Goal: Transaction & Acquisition: Purchase product/service

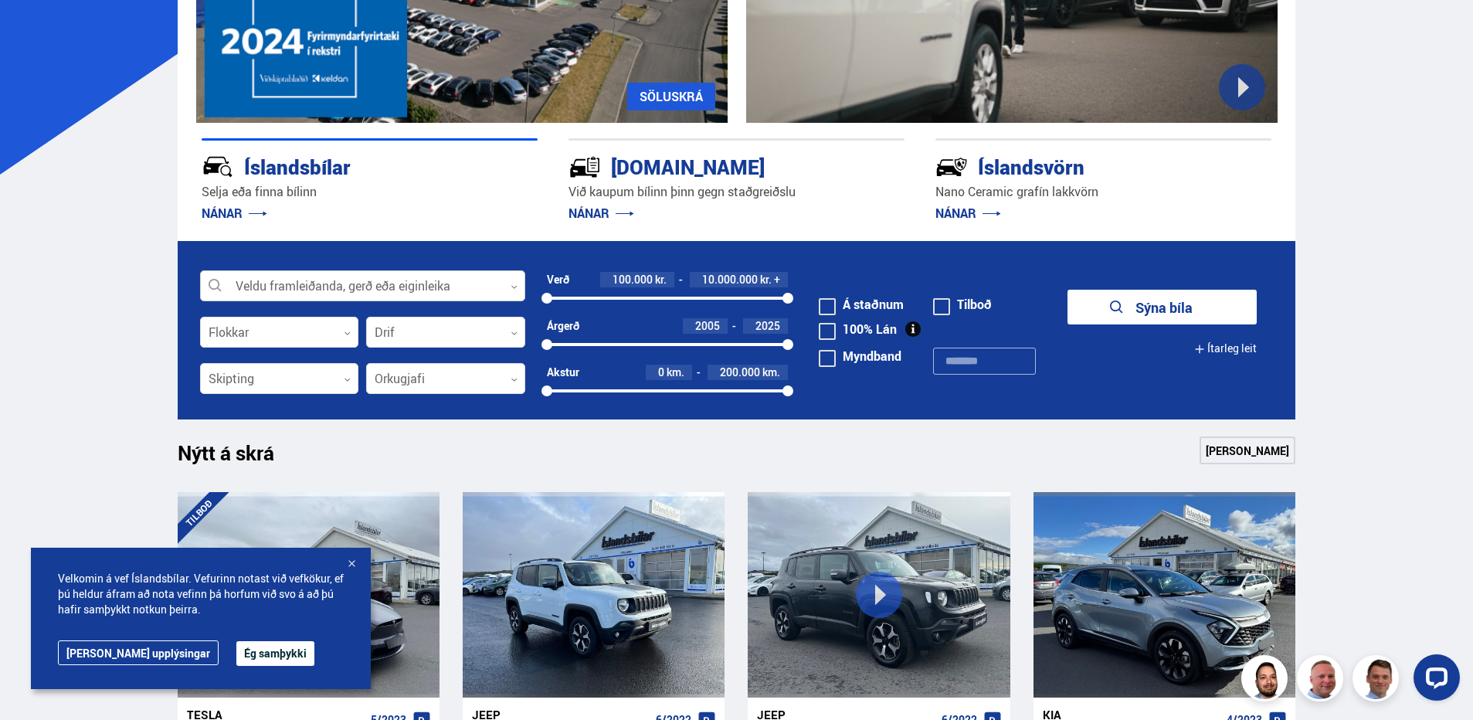
scroll to position [309, 0]
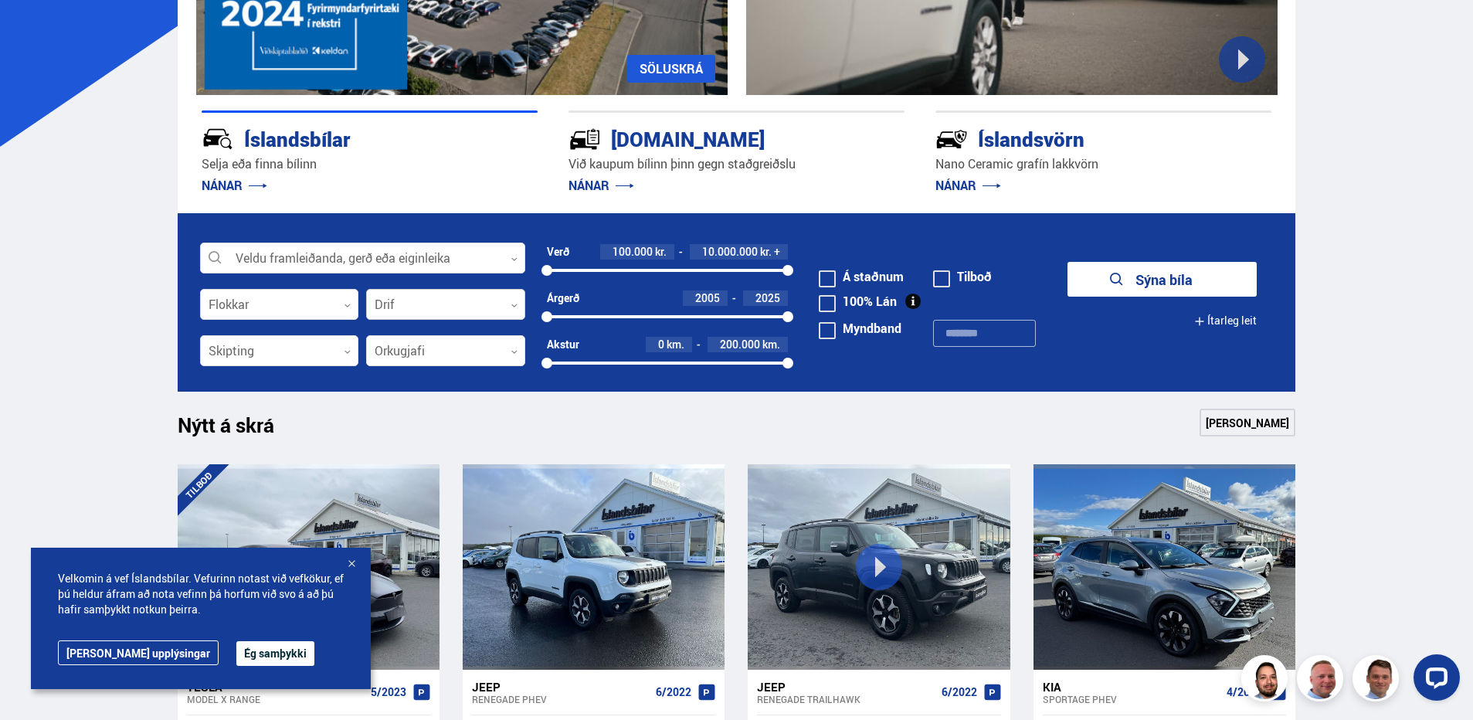
click at [470, 315] on div at bounding box center [445, 305] width 159 height 31
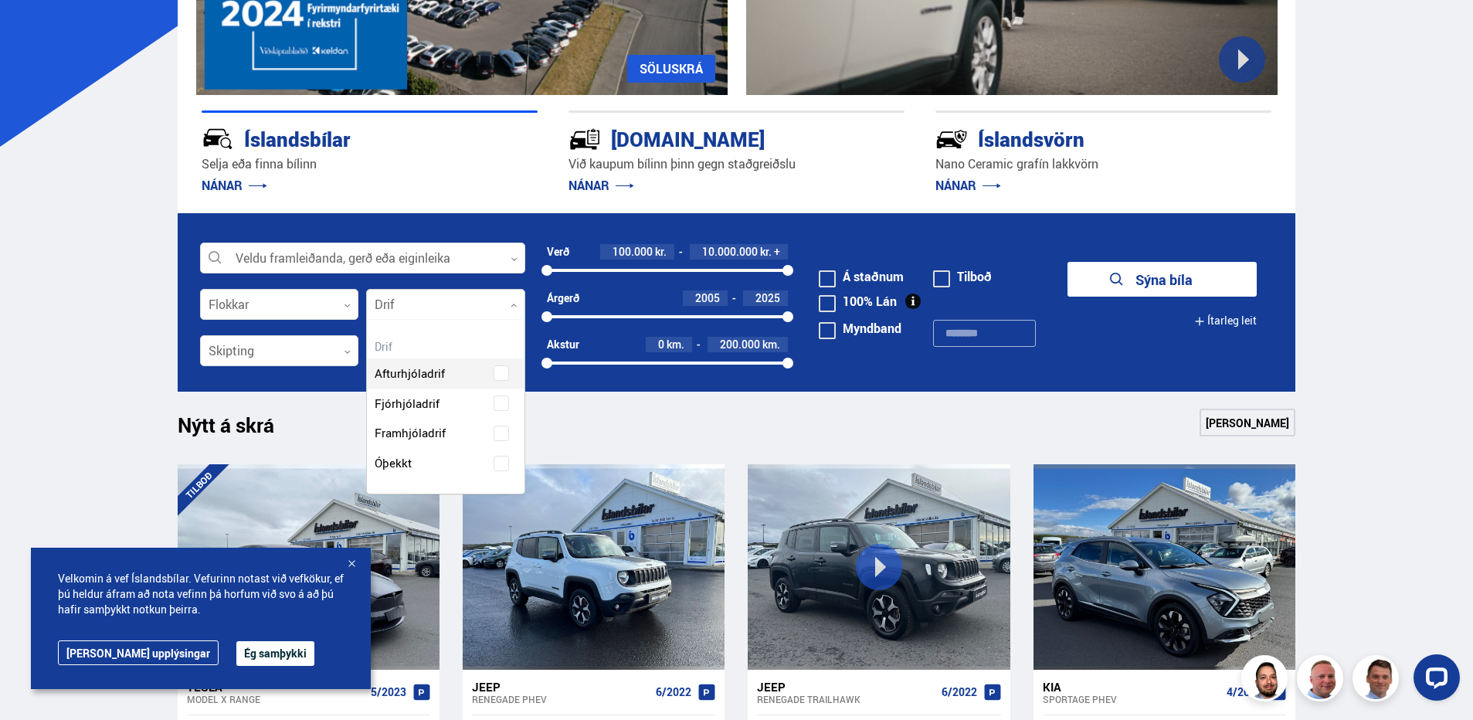
scroll to position [174, 157]
click at [501, 405] on div "Afturhjóladrif Fjórhjóladrif Framhjóladrif Óþekkt" at bounding box center [446, 406] width 158 height 143
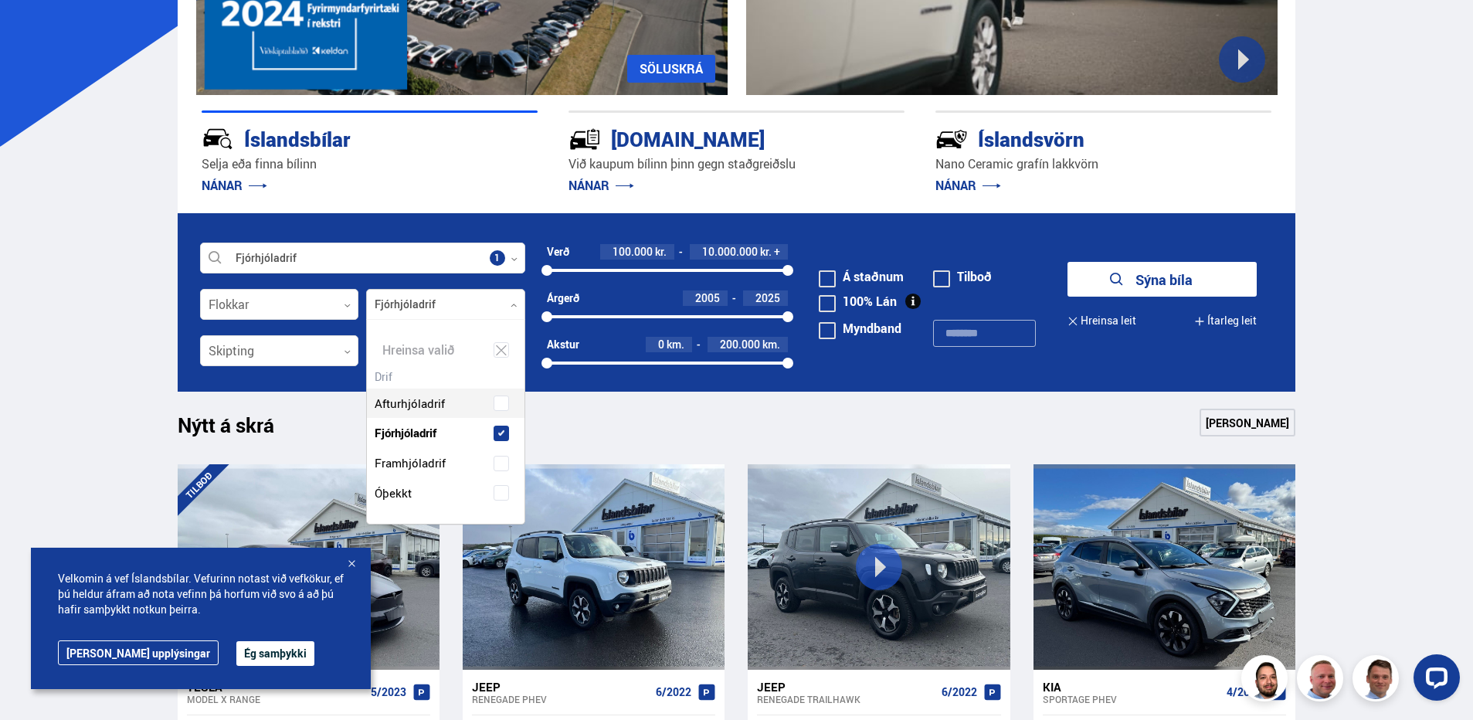
scroll to position [204, 157]
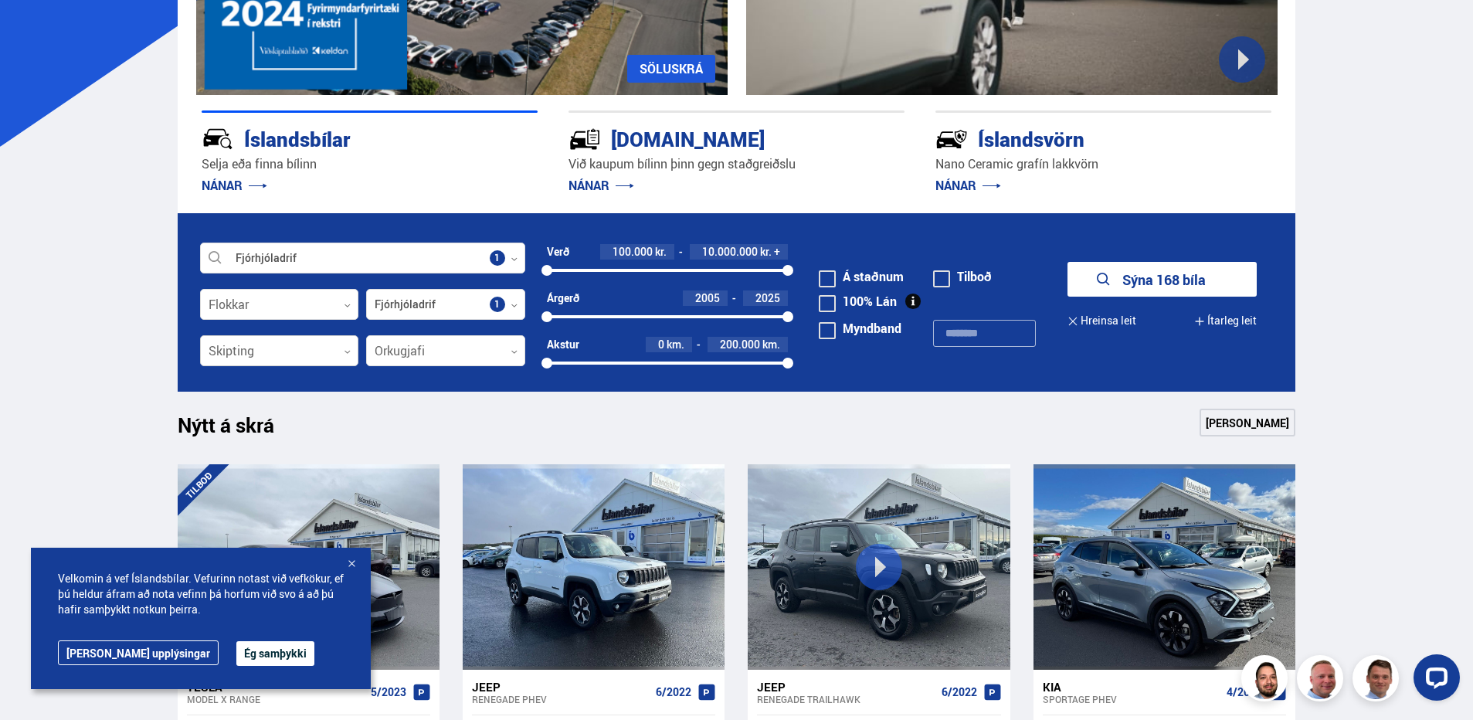
click at [322, 345] on div at bounding box center [279, 351] width 159 height 31
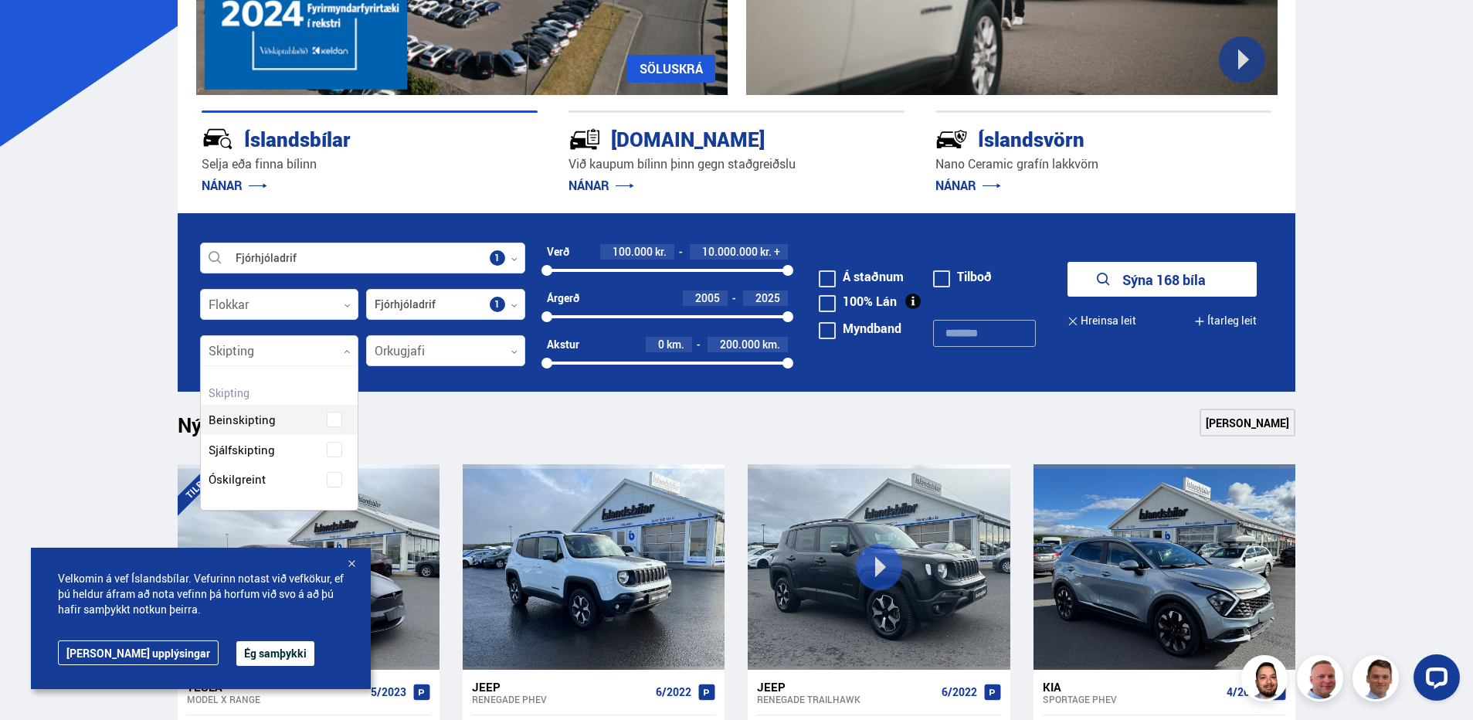
scroll to position [144, 157]
click at [334, 451] on div "Beinskipting Sjálfskipting Óskilgreint" at bounding box center [280, 438] width 158 height 113
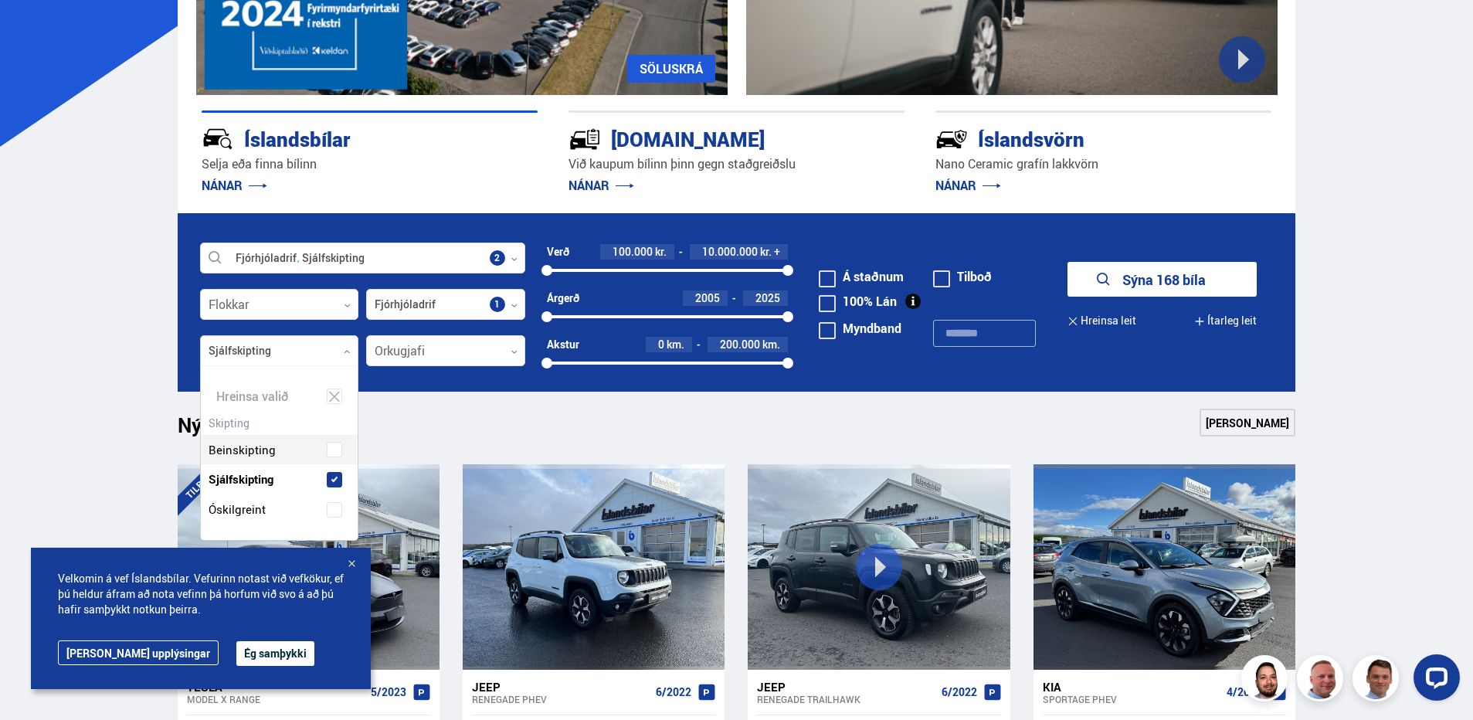
scroll to position [174, 157]
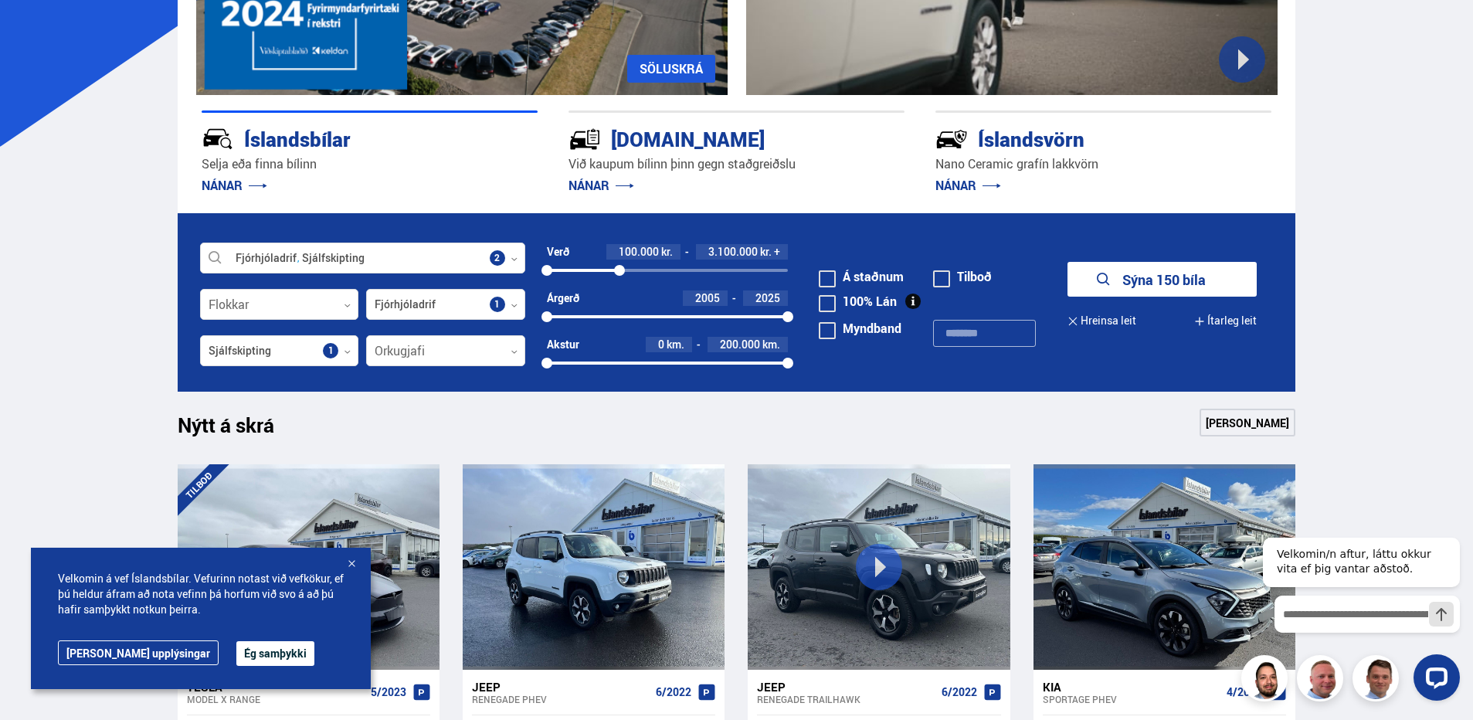
drag, startPoint x: 782, startPoint y: 268, endPoint x: 620, endPoint y: 264, distance: 162.3
click at [620, 264] on div "100000 3080576" at bounding box center [668, 270] width 242 height 14
drag, startPoint x: 545, startPoint y: 267, endPoint x: 569, endPoint y: 273, distance: 24.7
click at [569, 273] on div at bounding box center [569, 270] width 11 height 11
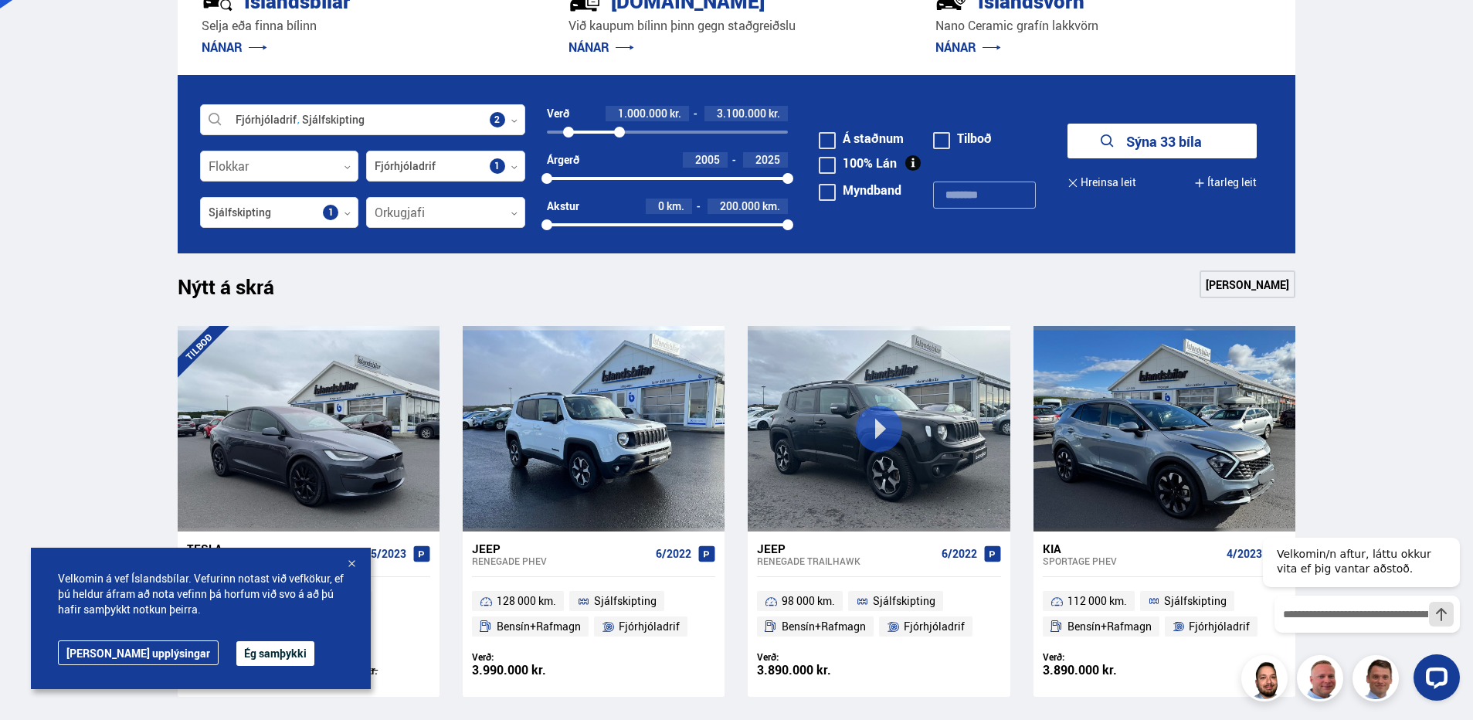
scroll to position [464, 0]
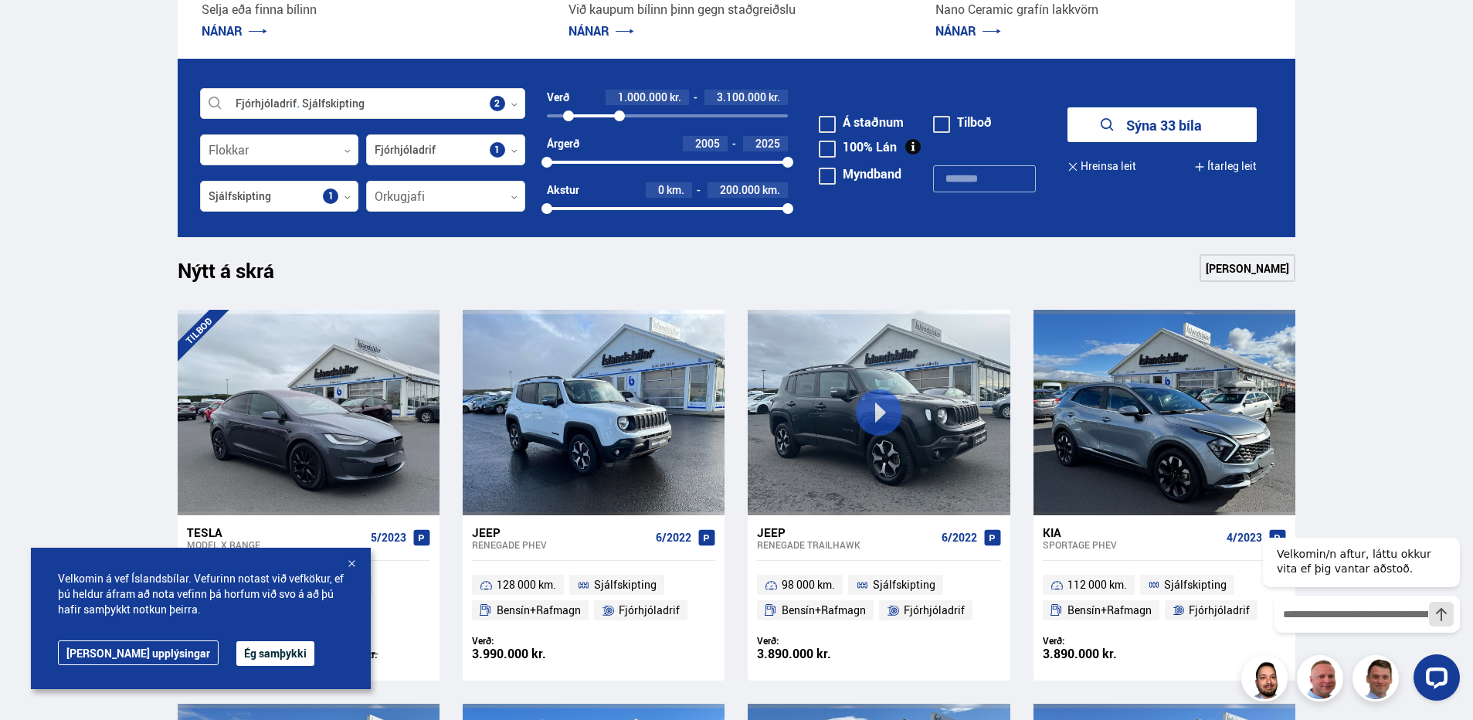
click at [1140, 128] on button "Sýna 33 bíla" at bounding box center [1162, 124] width 189 height 35
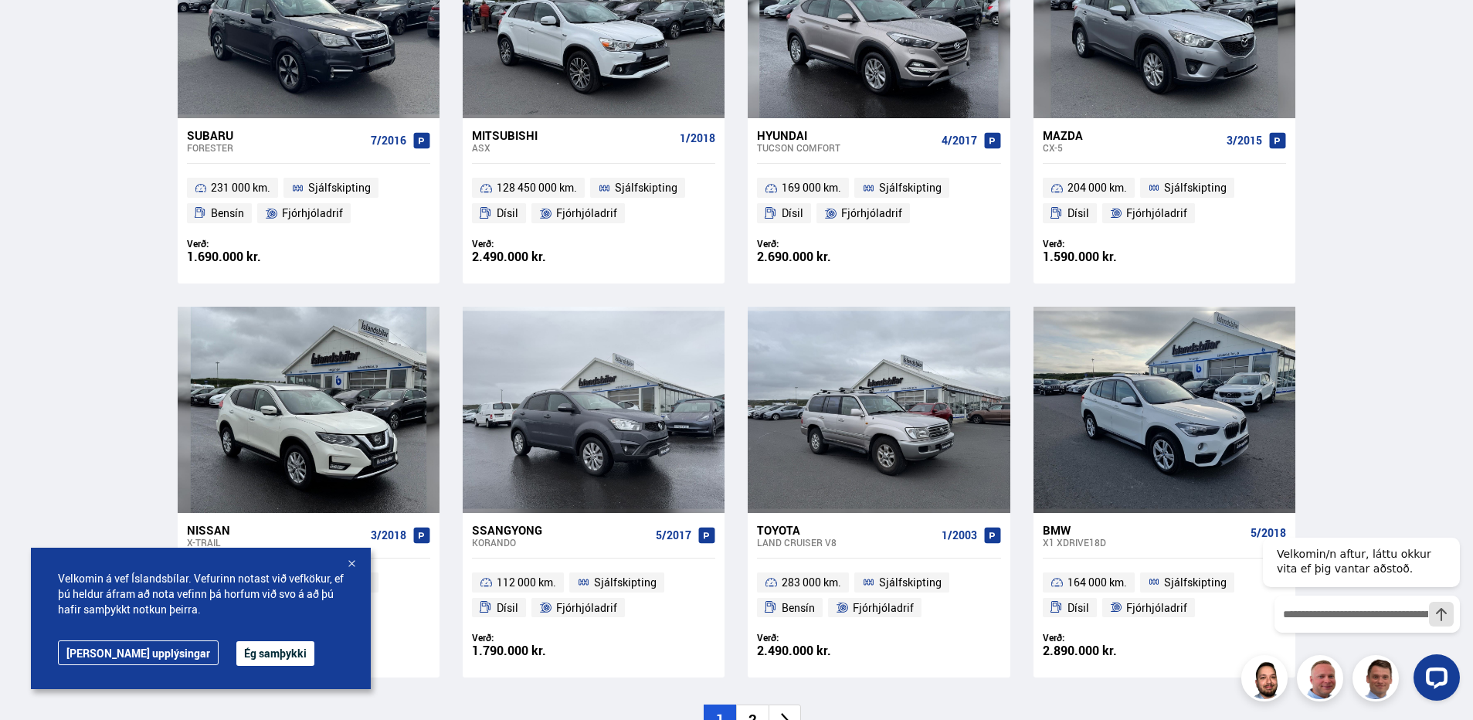
scroll to position [2240, 0]
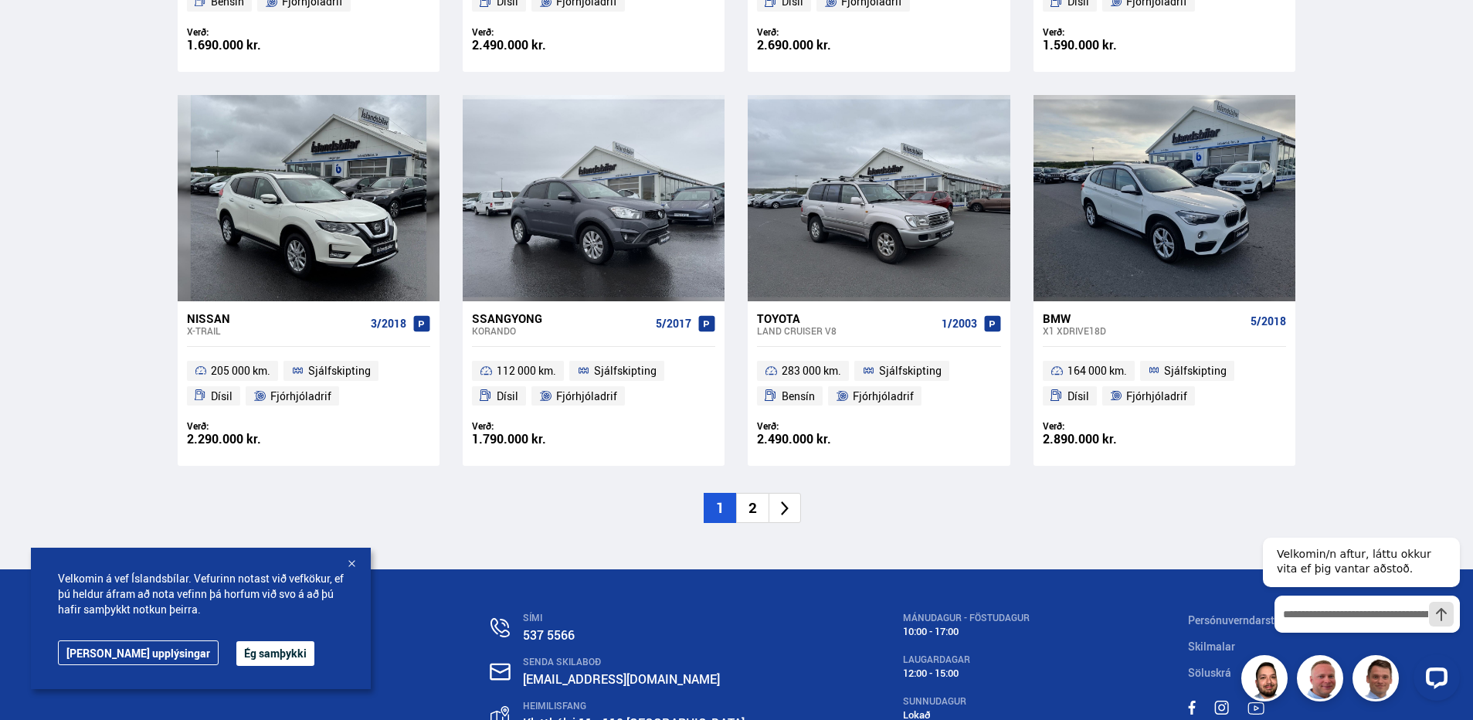
click at [744, 511] on li "2" at bounding box center [752, 508] width 32 height 30
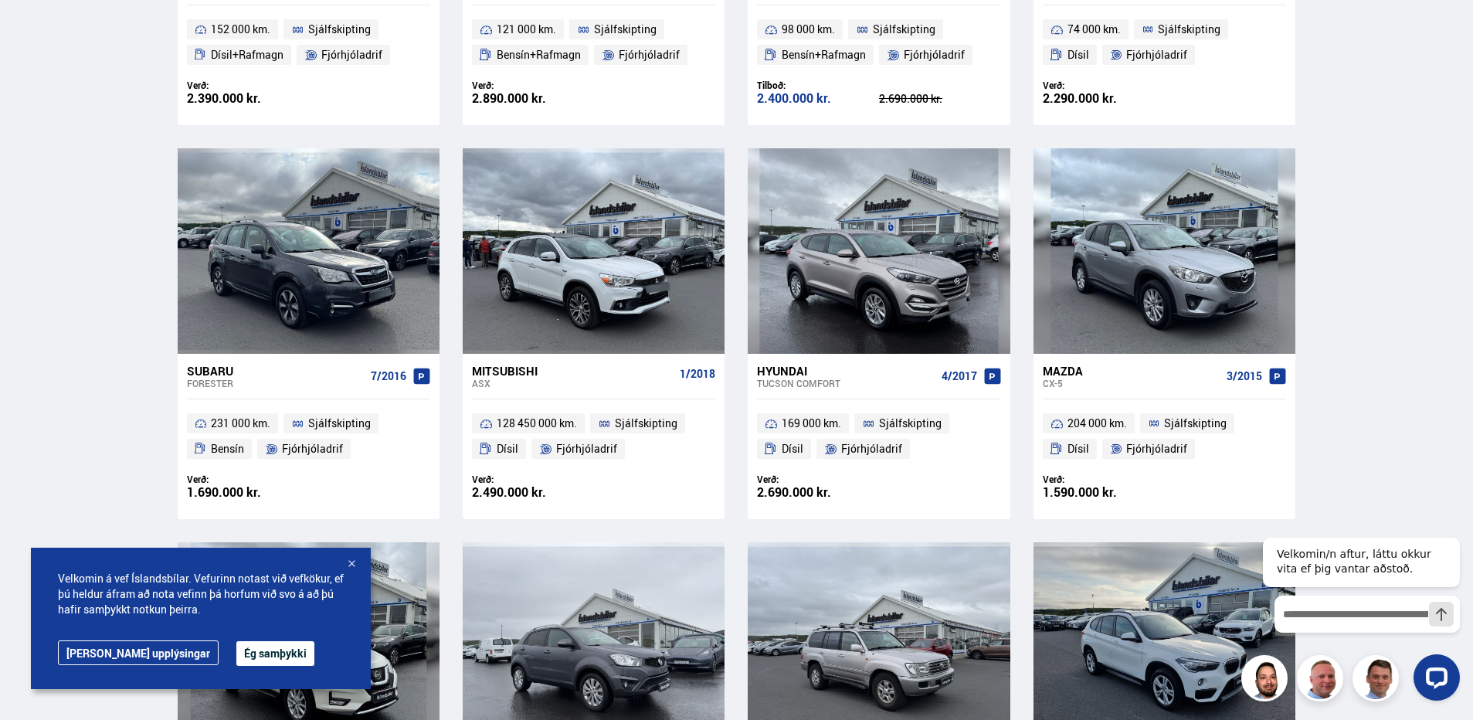
scroll to position [1212, 0]
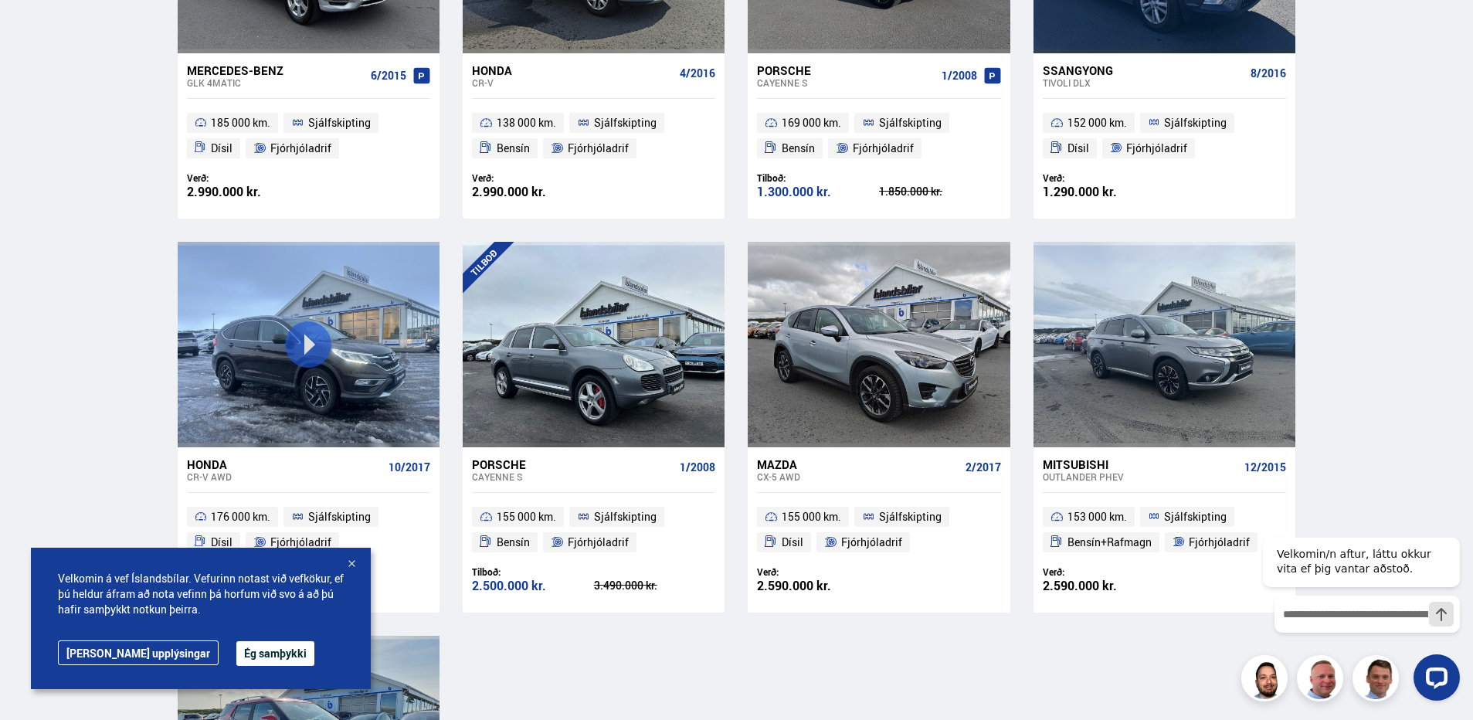
scroll to position [541, 0]
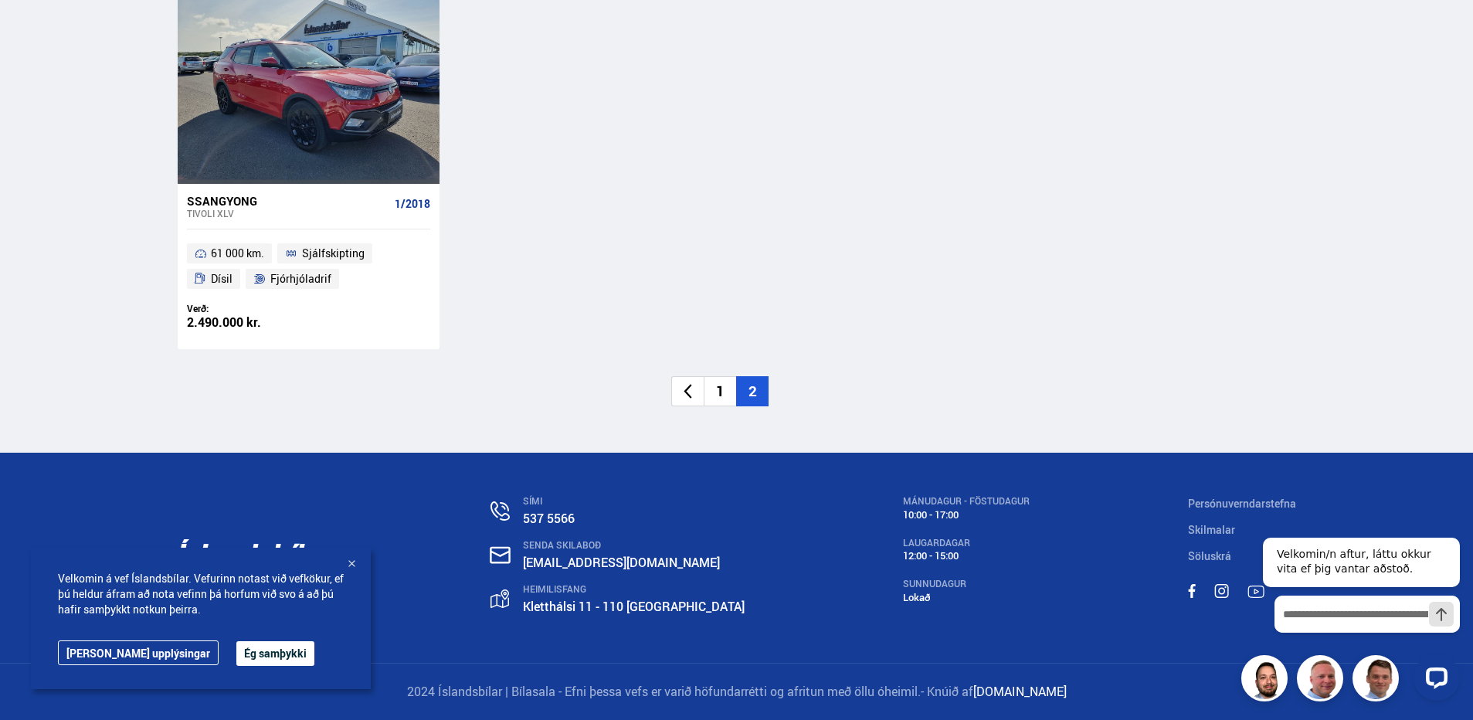
click at [721, 389] on li "1" at bounding box center [720, 391] width 32 height 30
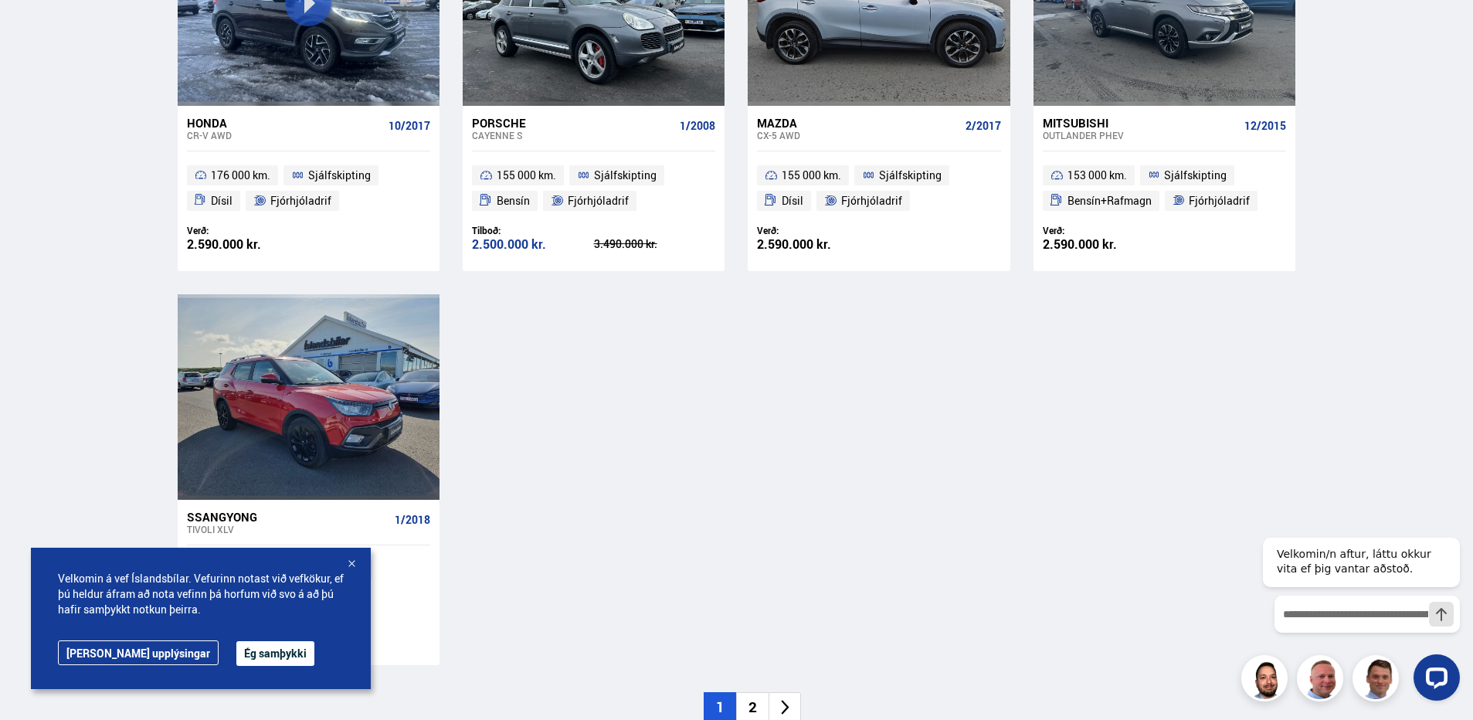
scroll to position [613, 0]
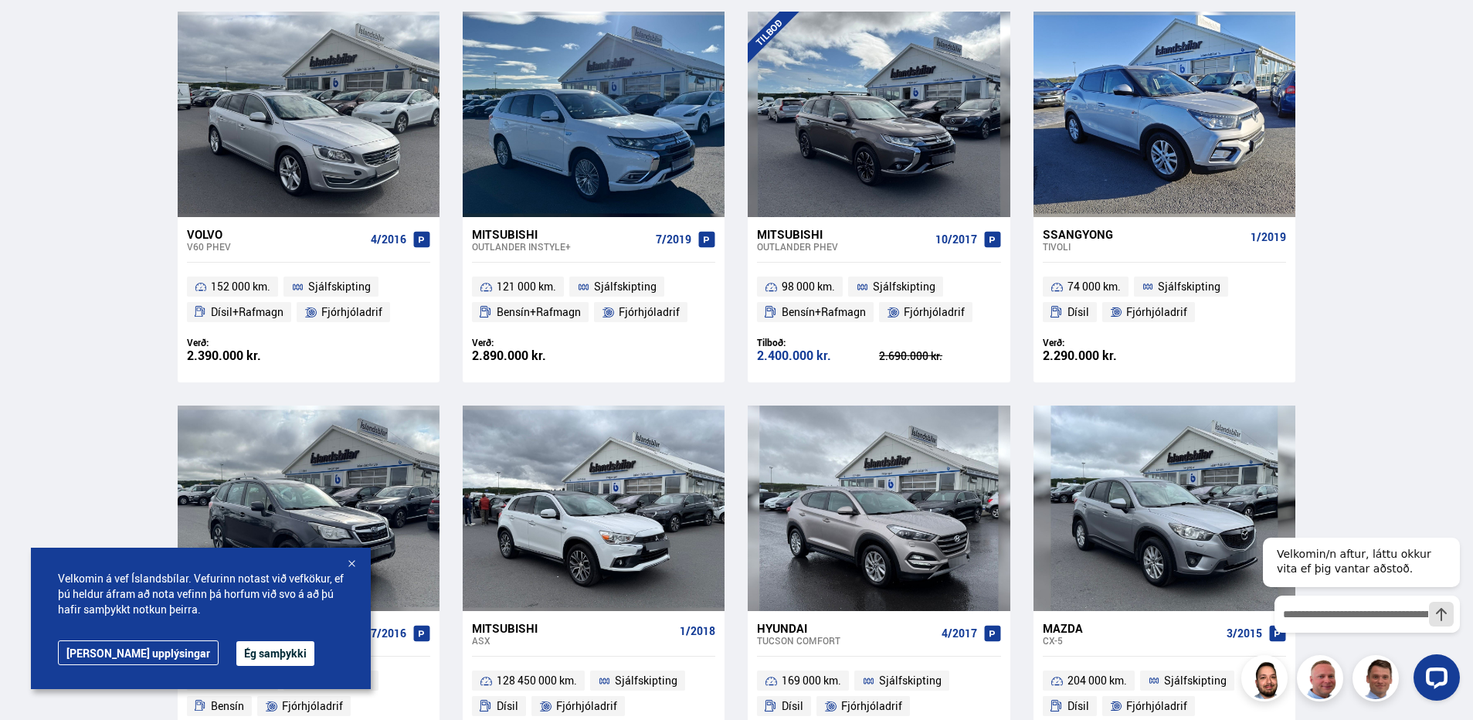
scroll to position [1545, 0]
